Goal: Find contact information: Find contact information

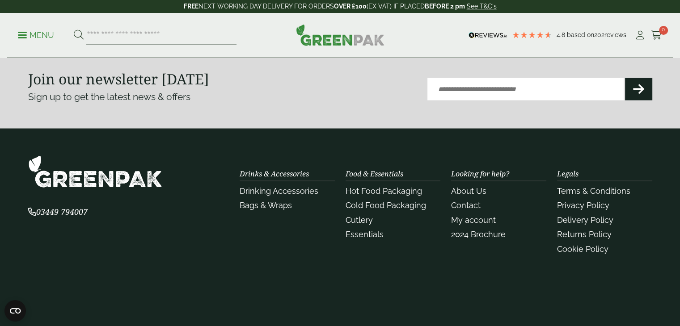
scroll to position [1746, 0]
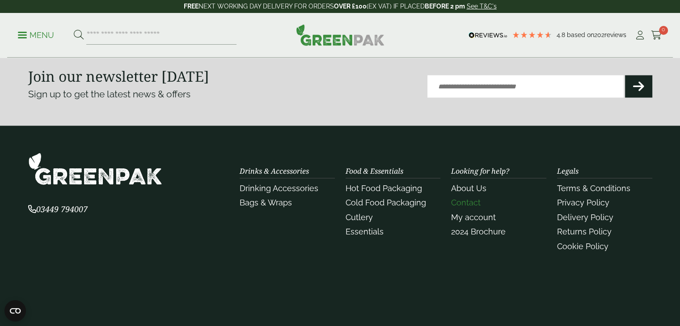
click at [472, 201] on link "Contact" at bounding box center [466, 202] width 30 height 9
click at [473, 187] on link "About Us" at bounding box center [468, 188] width 35 height 9
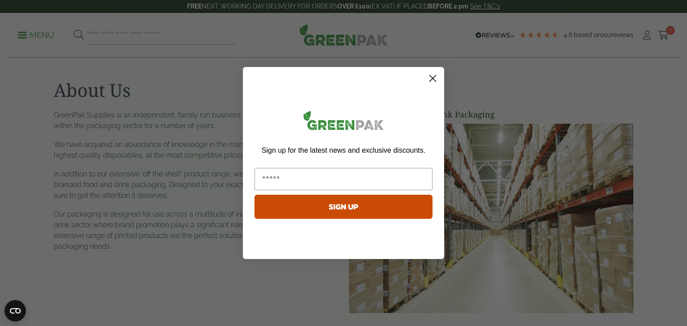
click at [434, 76] on circle "Close dialog" at bounding box center [432, 78] width 15 height 15
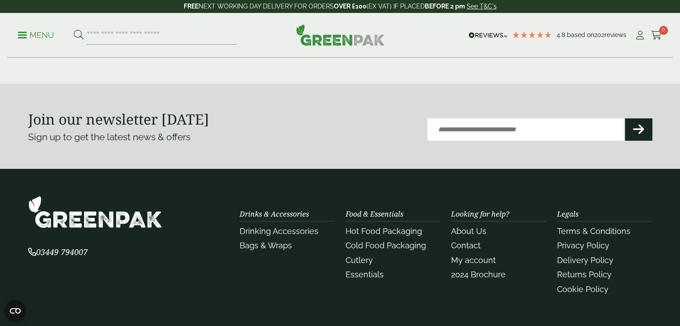
scroll to position [342, 0]
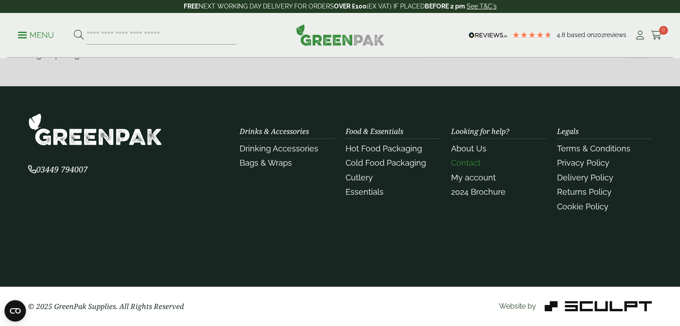
click at [472, 161] on link "Contact" at bounding box center [466, 162] width 30 height 9
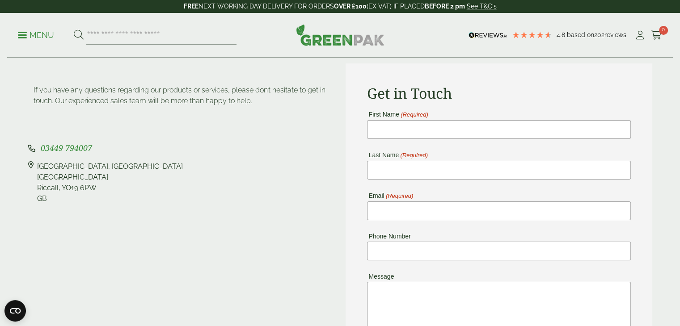
scroll to position [38, 0]
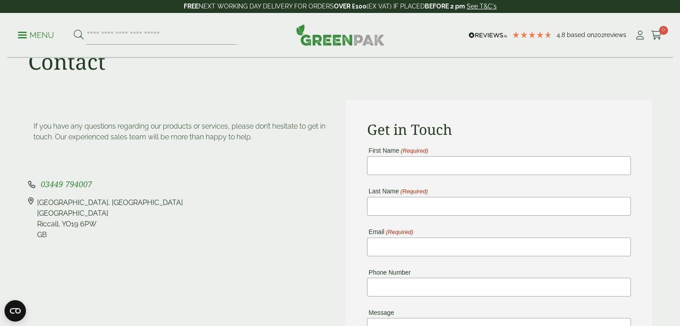
drag, startPoint x: 93, startPoint y: 181, endPoint x: 41, endPoint y: 185, distance: 52.4
click at [41, 185] on p "03449 794007" at bounding box center [181, 184] width 307 height 12
copy span "03449 794007"
click at [163, 235] on div "[STREET_ADDRESS]" at bounding box center [181, 219] width 307 height 43
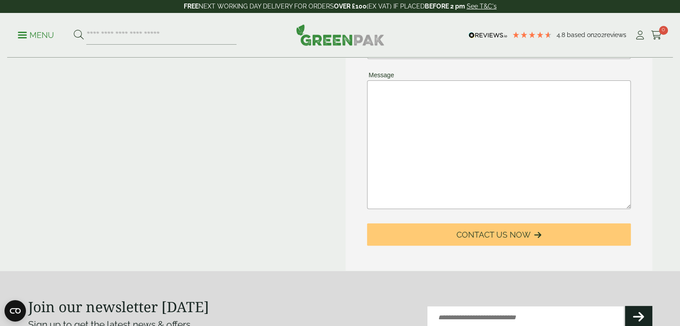
scroll to position [275, 0]
